Goal: Navigation & Orientation: Find specific page/section

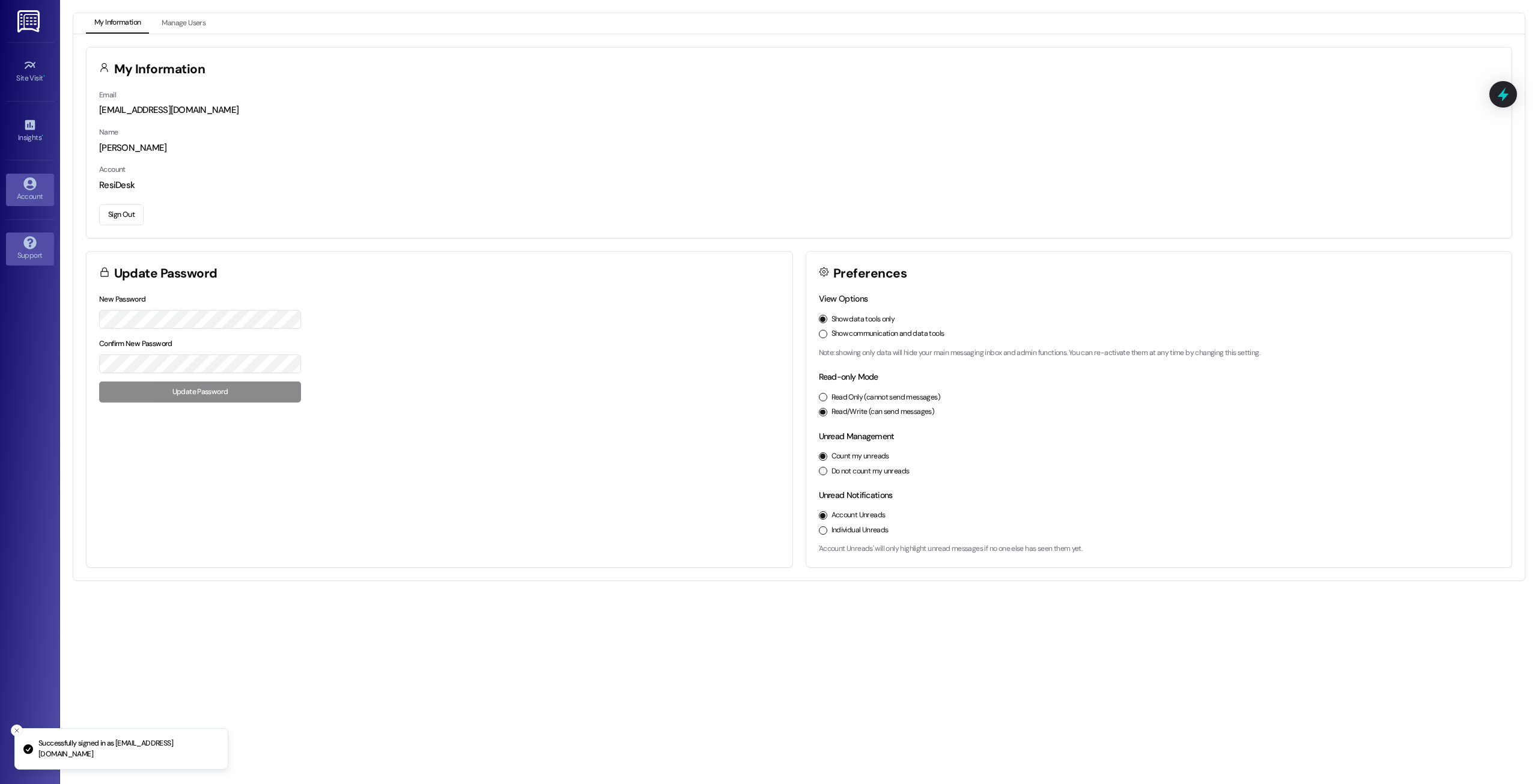
click at [28, 239] on icon at bounding box center [30, 243] width 13 height 13
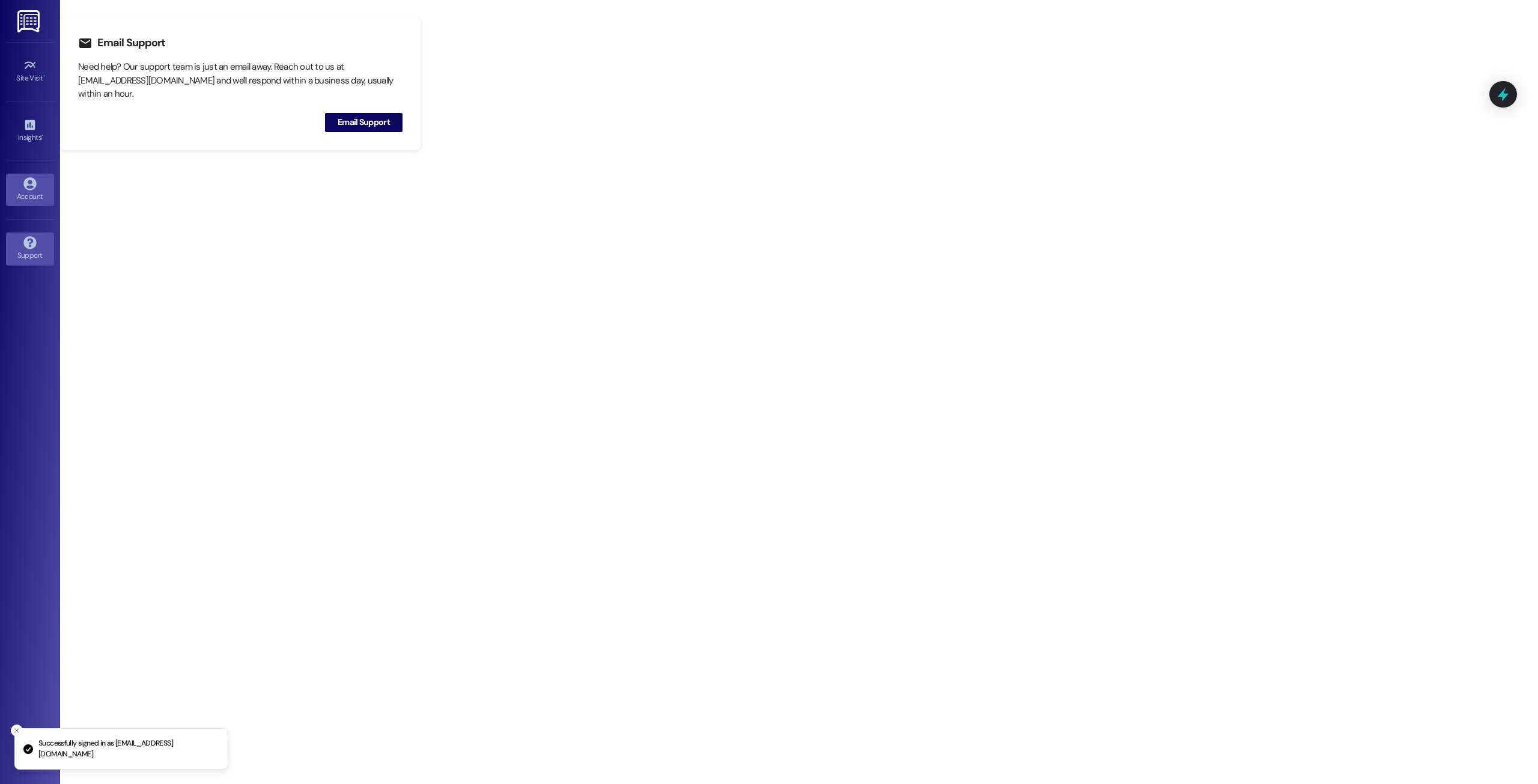
click at [26, 189] on icon at bounding box center [29, 183] width 12 height 12
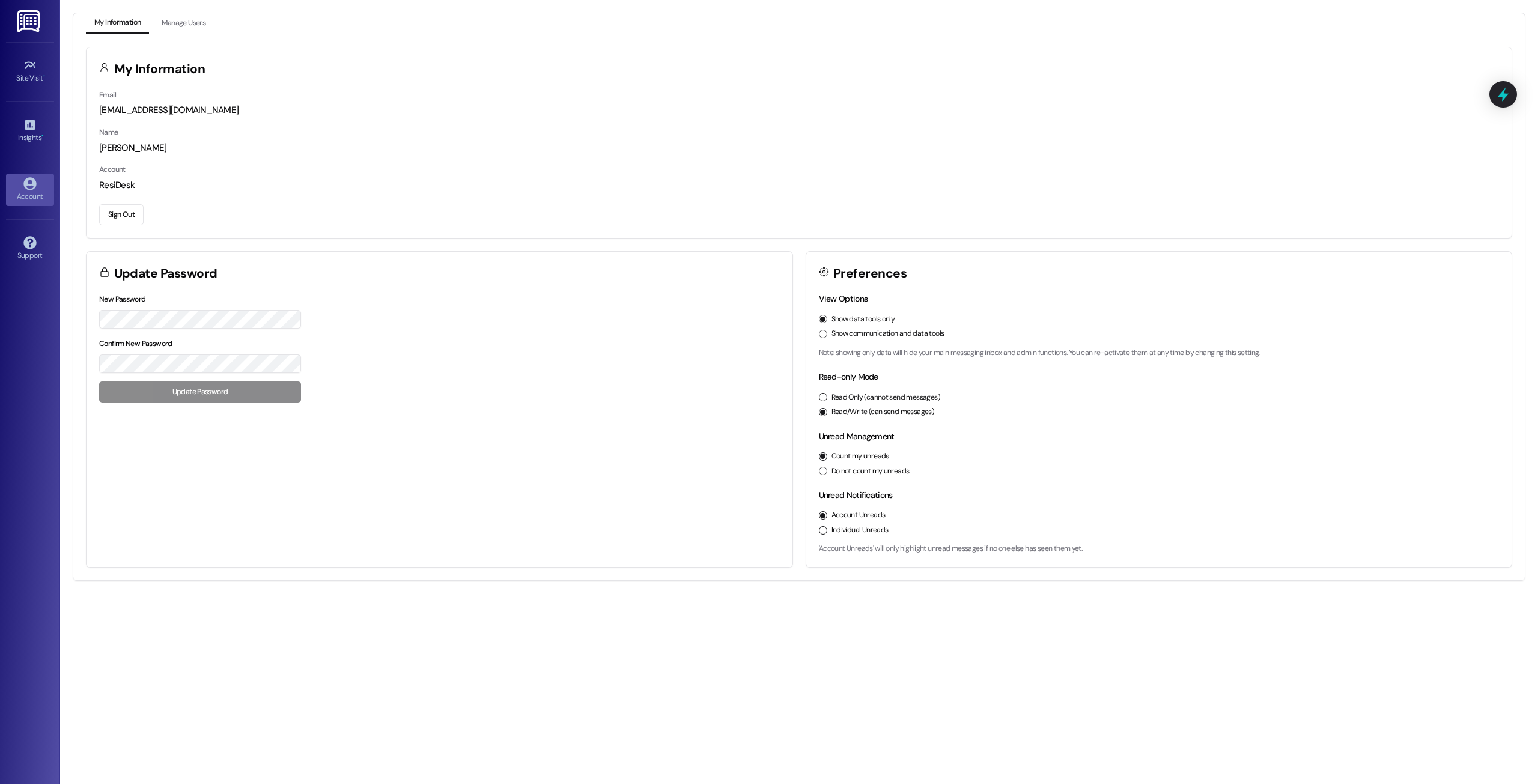
click at [863, 336] on label "Show communication and data tools" at bounding box center [887, 334] width 113 height 11
click at [827, 336] on button "Show communication and data tools" at bounding box center [823, 334] width 8 height 8
click at [26, 438] on div "Site Visit • Go to Site Visit Insights • Go to Insights Account Go to Account S…" at bounding box center [30, 392] width 60 height 784
click at [180, 21] on button "Manage Users" at bounding box center [183, 23] width 61 height 20
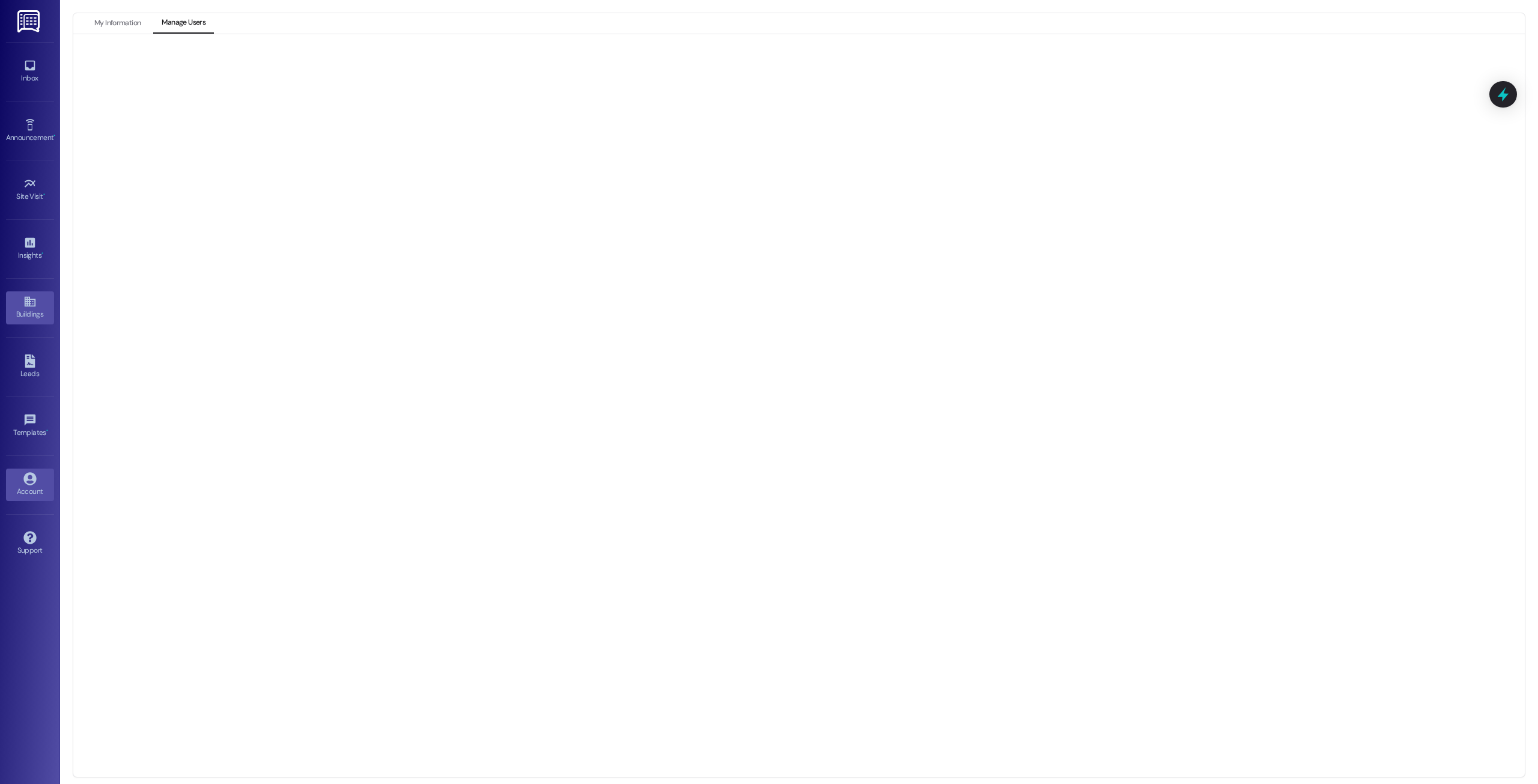
click at [20, 300] on link "Buildings" at bounding box center [29, 308] width 48 height 33
